Goal: Check status: Check status

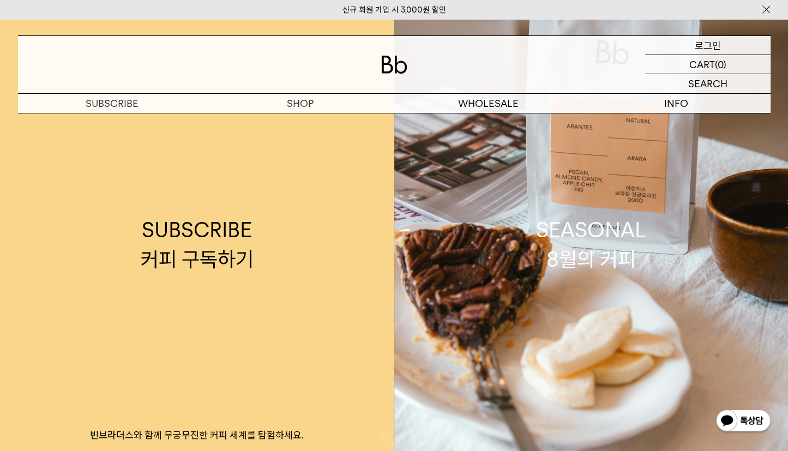
click at [699, 41] on p "로그인" at bounding box center [708, 45] width 26 height 19
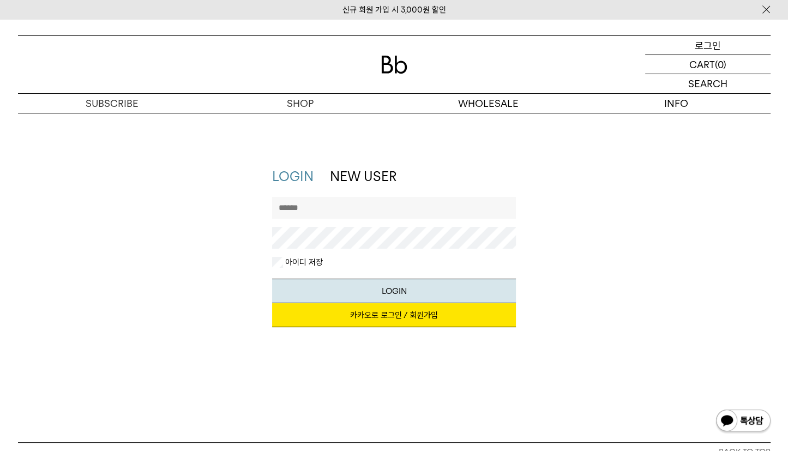
type input "*******"
click at [404, 285] on button "LOGIN" at bounding box center [394, 291] width 244 height 25
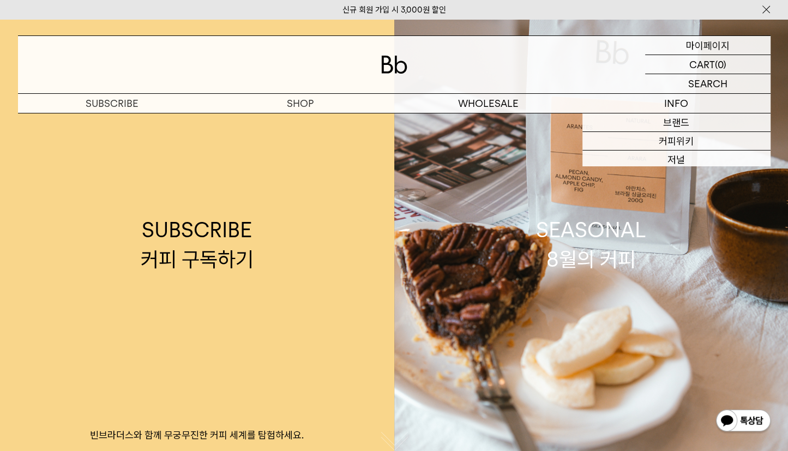
click at [708, 43] on p "마이페이지" at bounding box center [708, 45] width 44 height 19
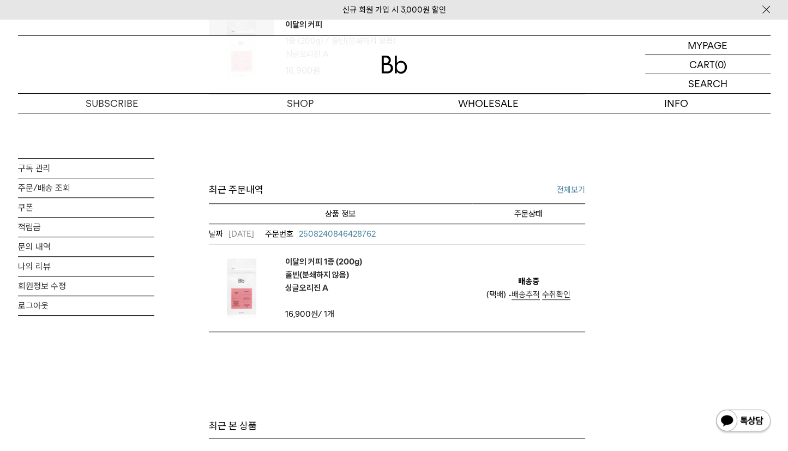
scroll to position [429, 0]
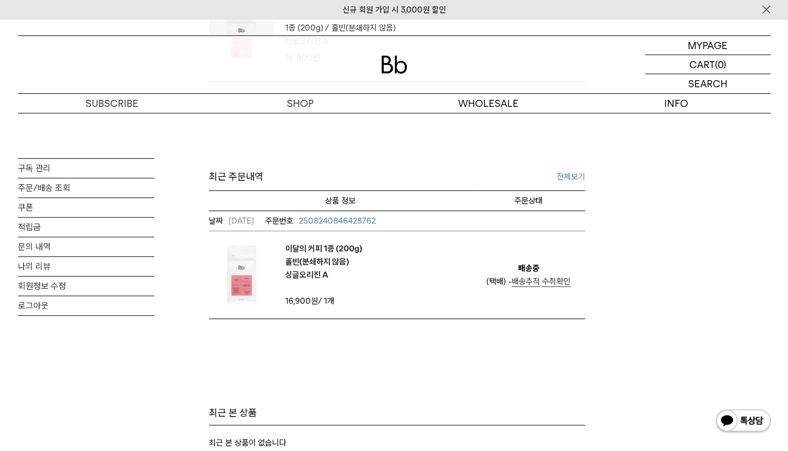
click at [527, 282] on span "배송추적" at bounding box center [526, 282] width 28 height 10
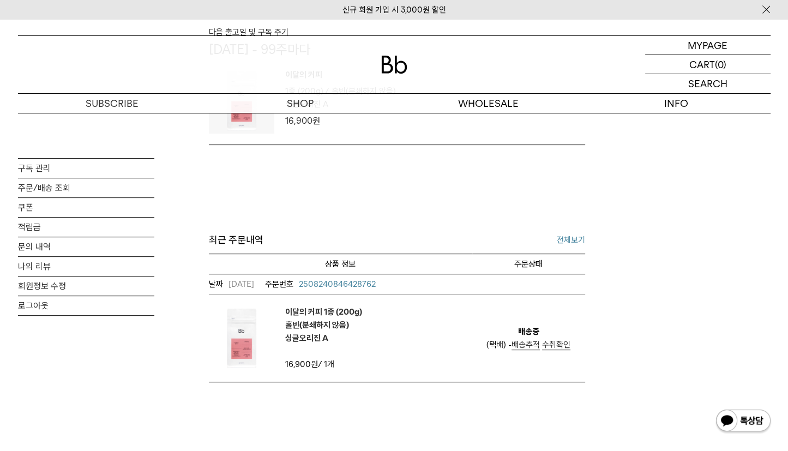
scroll to position [358, 0]
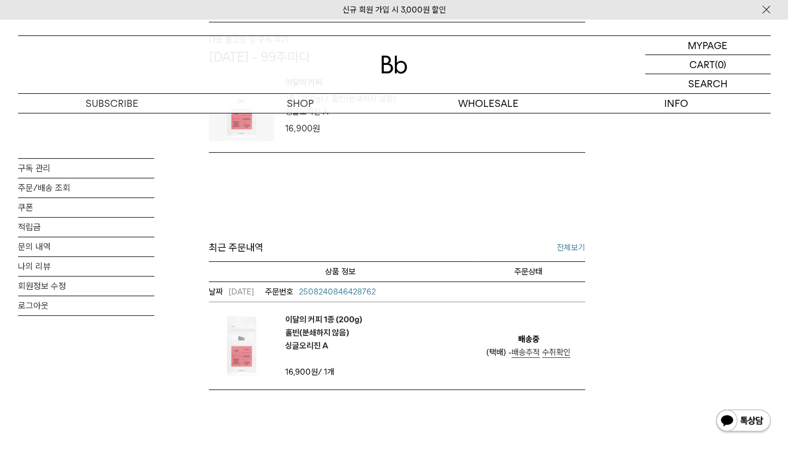
click at [571, 249] on link "전체보기" at bounding box center [571, 247] width 28 height 13
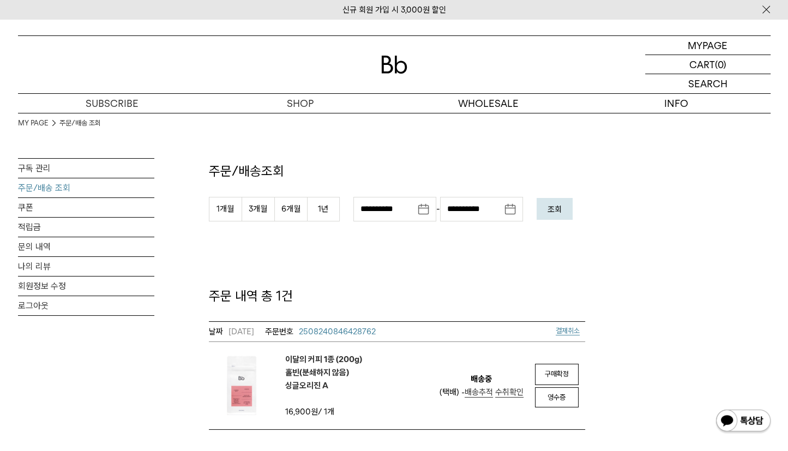
click at [341, 207] on form "**********" at bounding box center [397, 212] width 376 height 31
click at [326, 208] on button "1년" at bounding box center [323, 209] width 33 height 25
type input "**********"
click at [544, 205] on button "조회" at bounding box center [555, 209] width 36 height 22
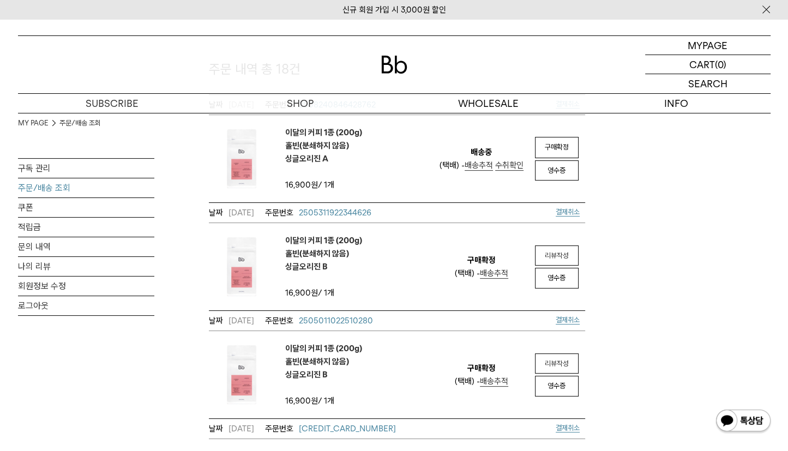
scroll to position [297, 0]
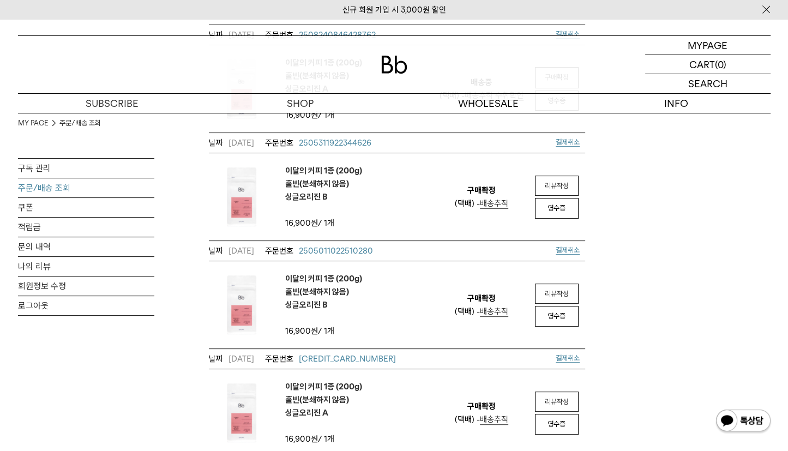
click at [484, 310] on span "배송추적" at bounding box center [494, 312] width 28 height 10
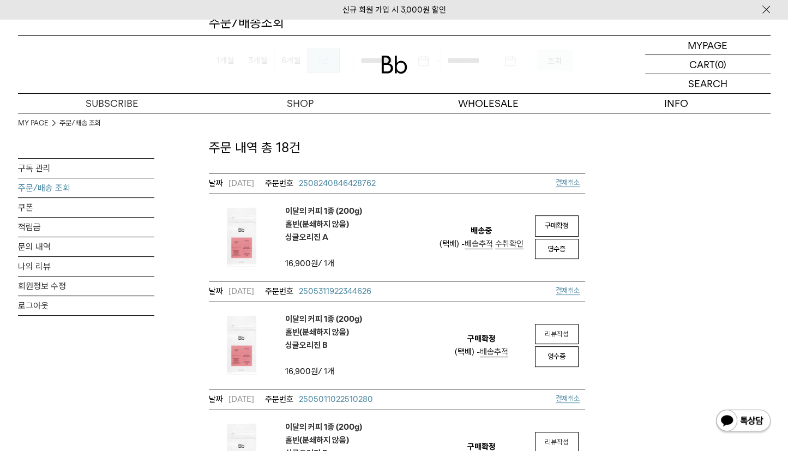
scroll to position [186, 0]
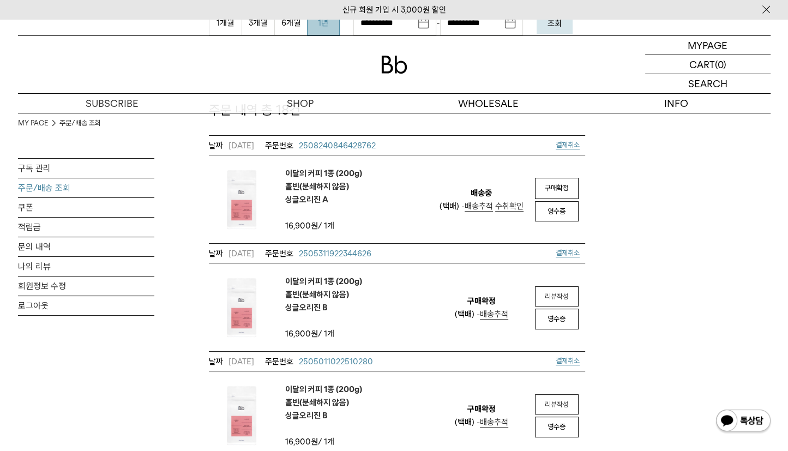
click at [505, 319] on div "(택배) - 배송추적" at bounding box center [481, 314] width 53 height 13
click at [502, 314] on span "배송추적" at bounding box center [494, 314] width 28 height 10
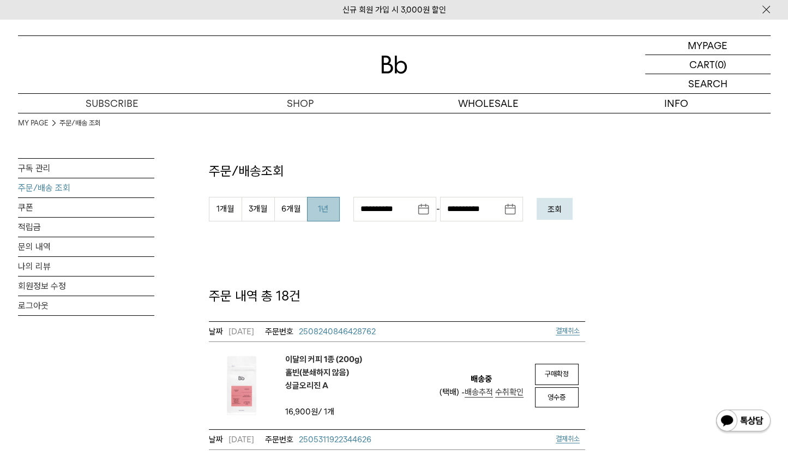
scroll to position [15, 0]
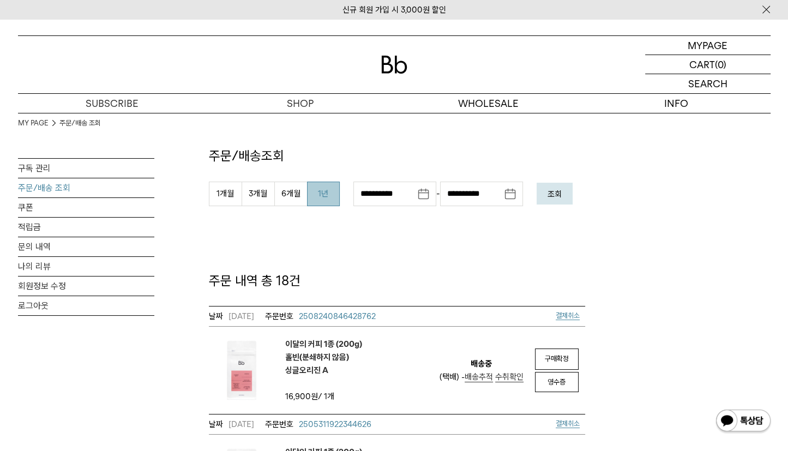
click at [477, 377] on span "배송추적" at bounding box center [479, 377] width 28 height 10
